Goal: Information Seeking & Learning: Compare options

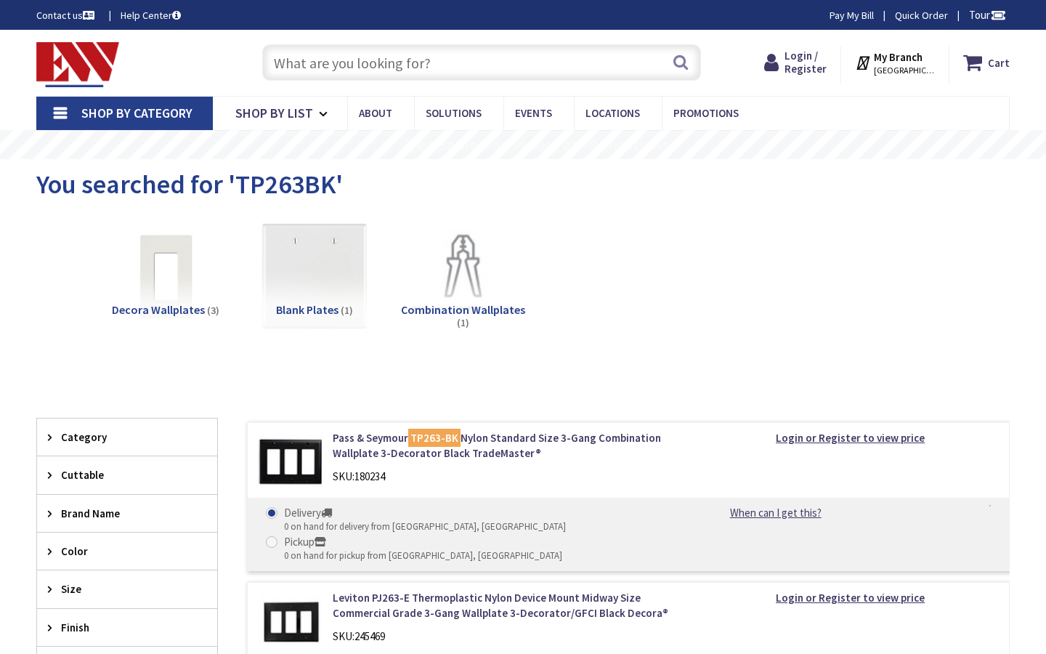
type input "[GEOGRAPHIC_DATA], [STREET_ADDRESS]"
